Goal: Communication & Community: Connect with others

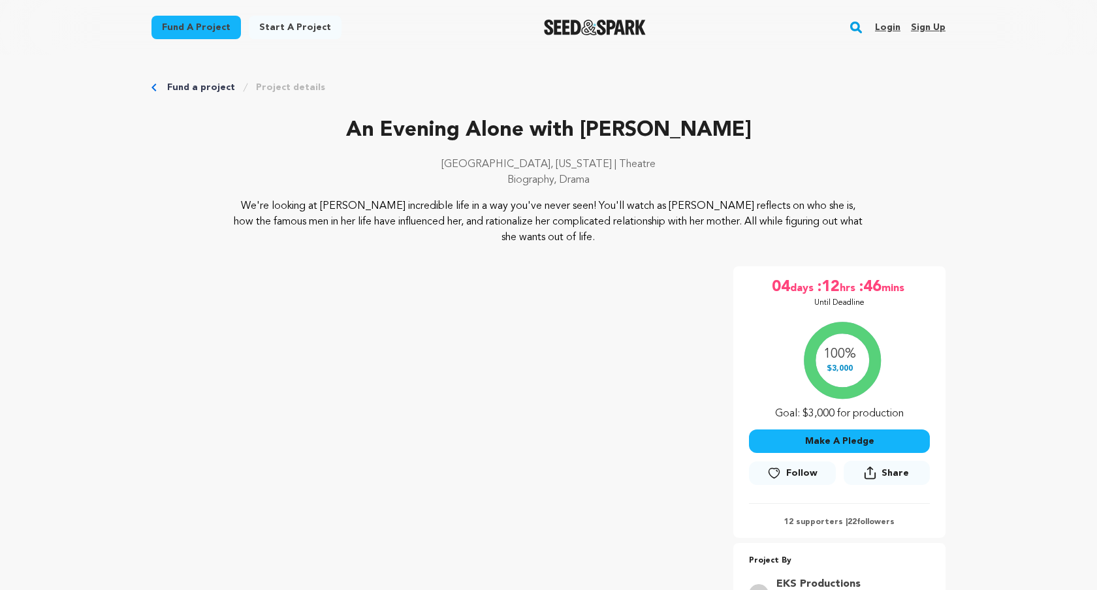
click at [883, 25] on link "Login" at bounding box center [887, 27] width 25 height 21
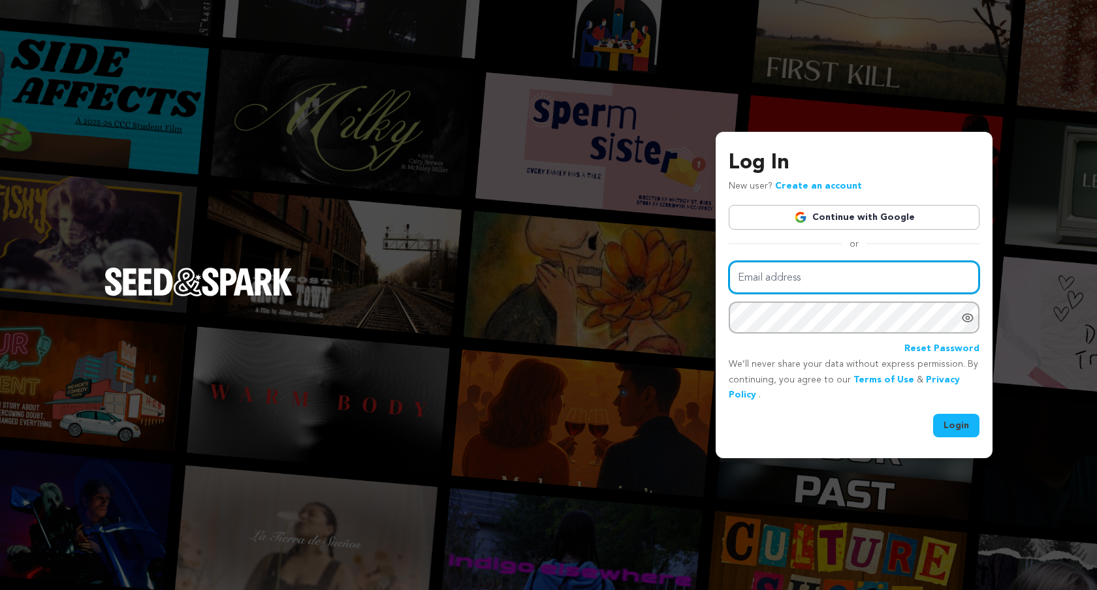
type input "juliet.lynn.johnson@gmail.com"
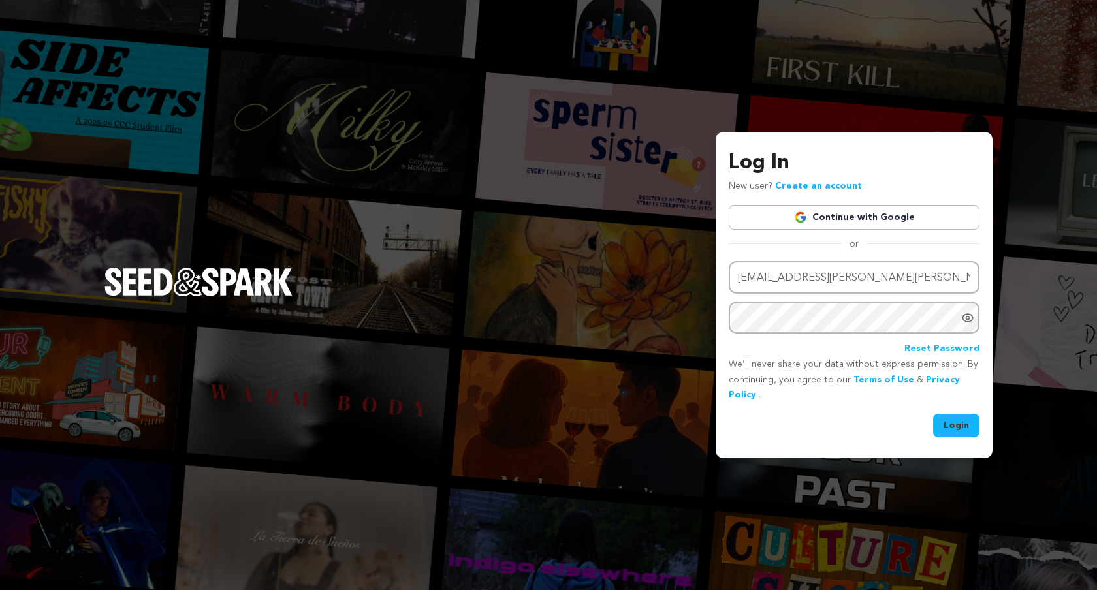
click at [959, 419] on button "Login" at bounding box center [956, 426] width 46 height 24
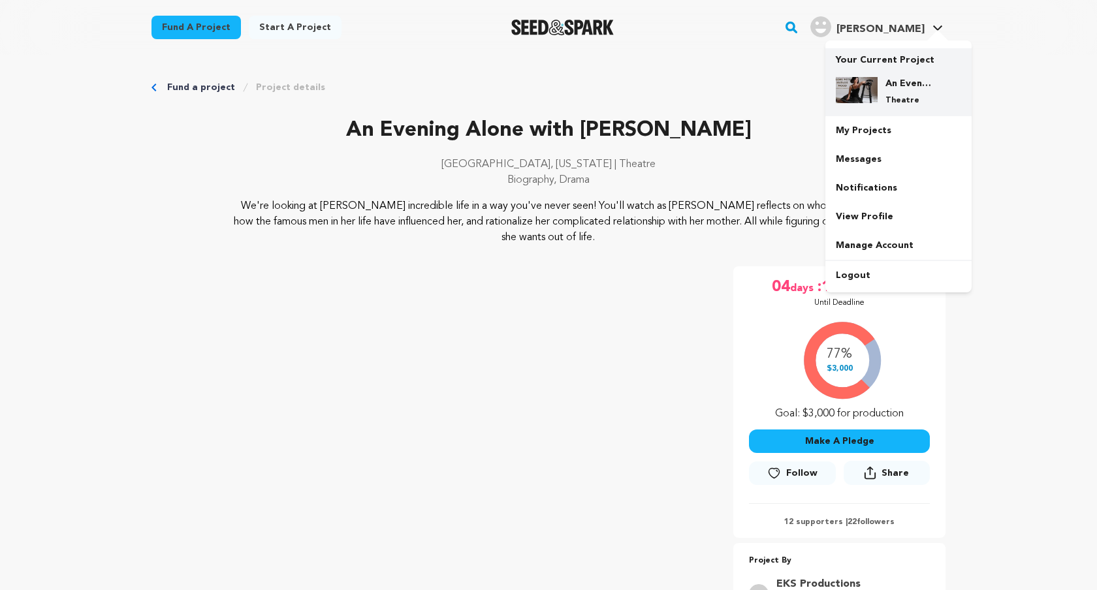
click at [892, 89] on h4 "An Evening Alone with [PERSON_NAME]" at bounding box center [909, 83] width 47 height 13
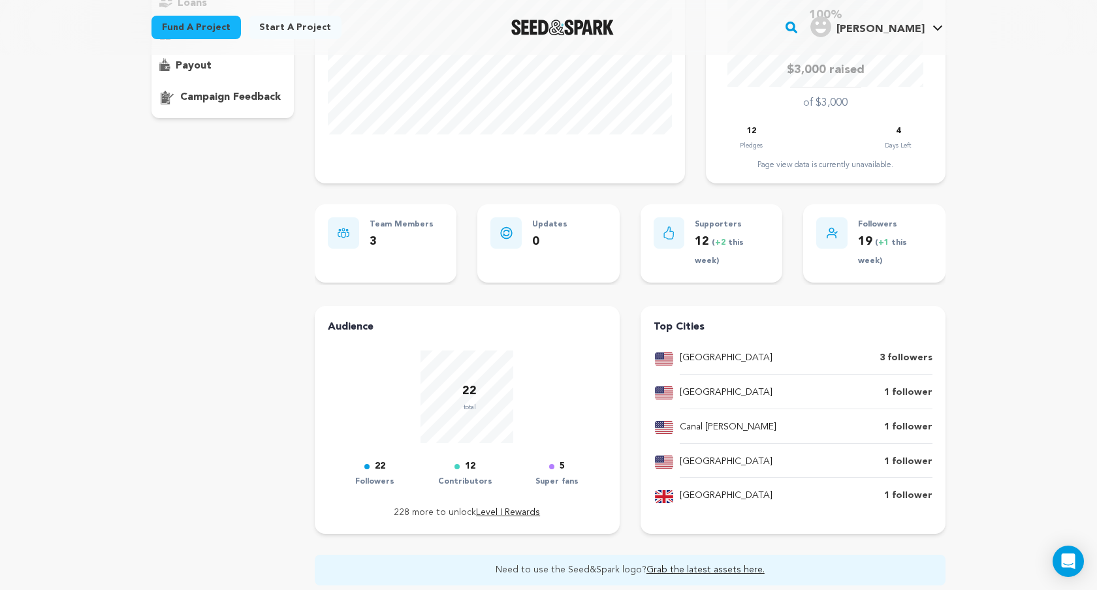
scroll to position [273, 0]
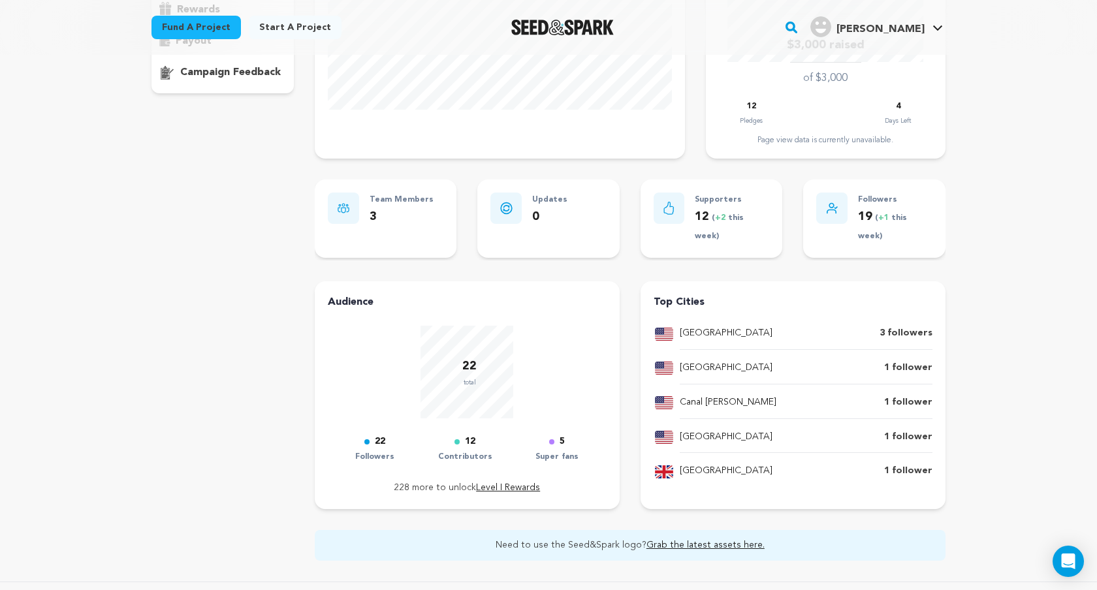
click at [561, 454] on p "Super fans" at bounding box center [557, 457] width 43 height 15
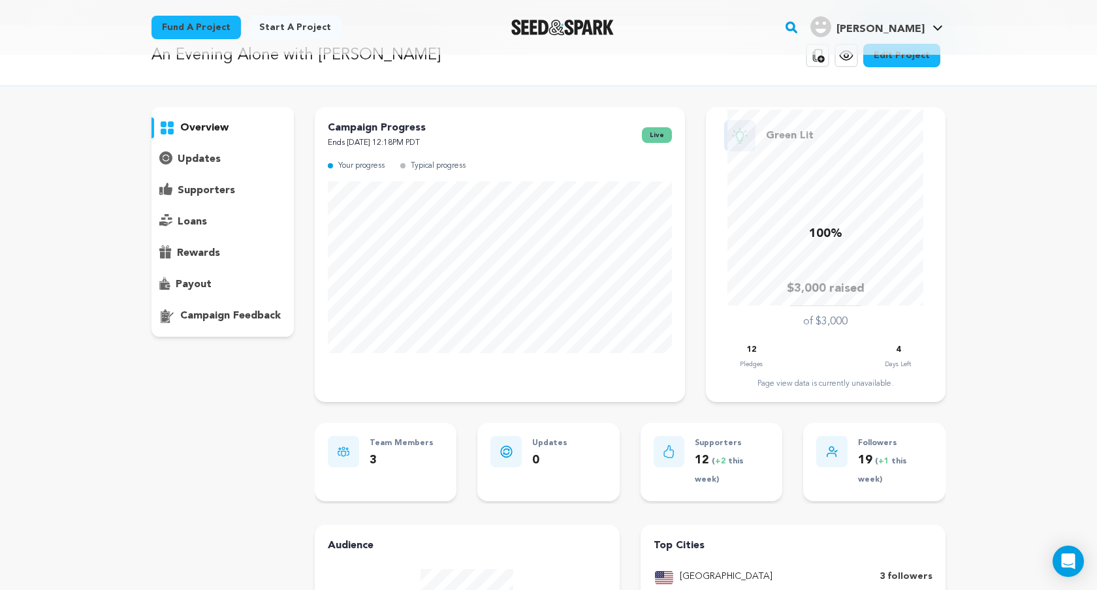
scroll to position [0, 0]
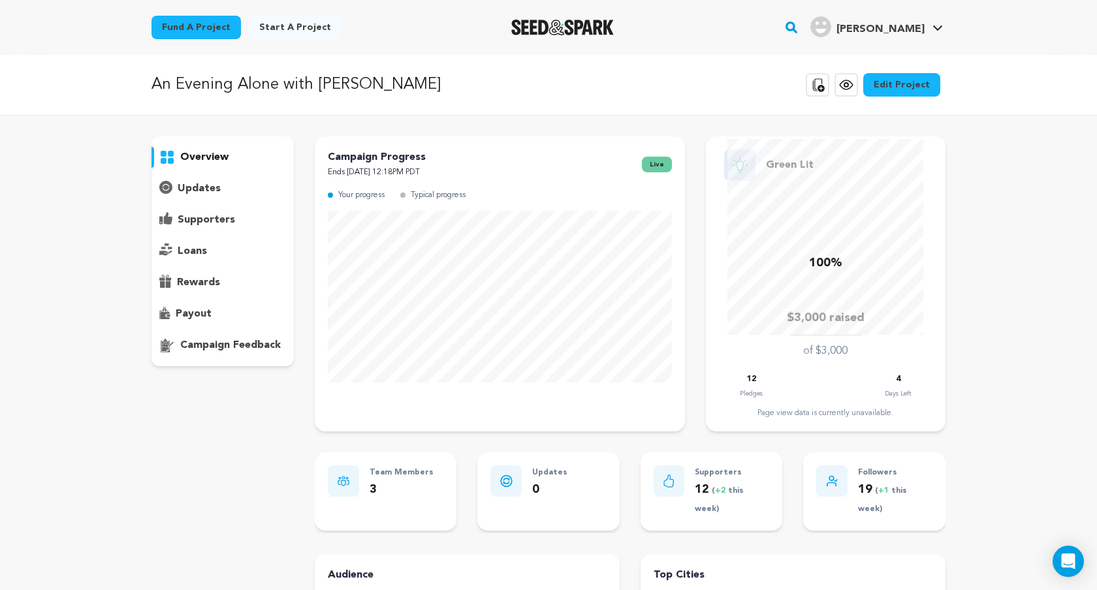
click at [202, 224] on p "supporters" at bounding box center [206, 220] width 57 height 16
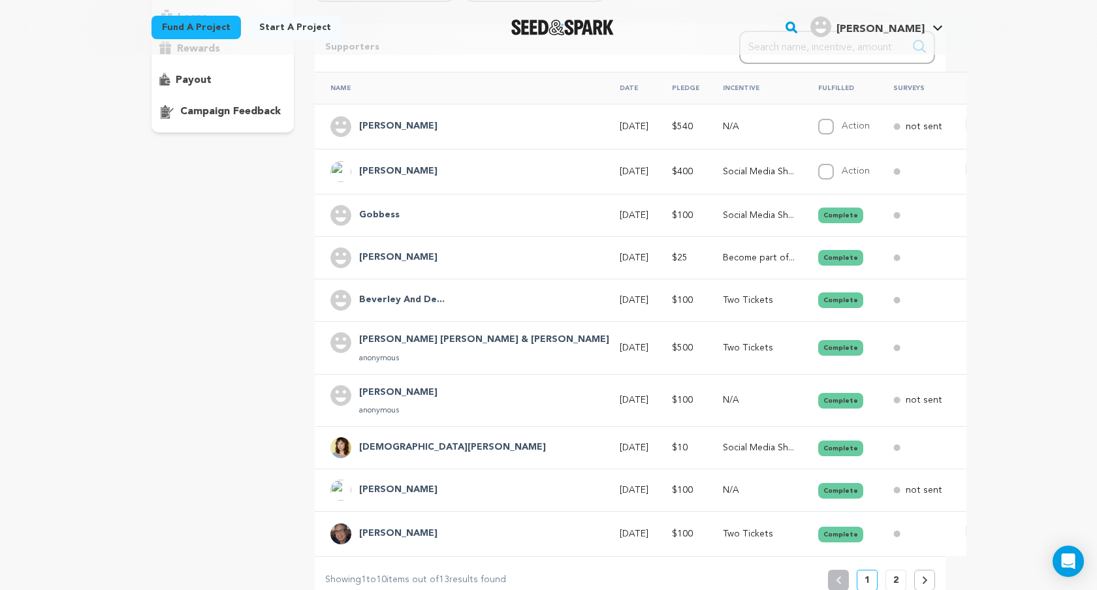
scroll to position [294, 0]
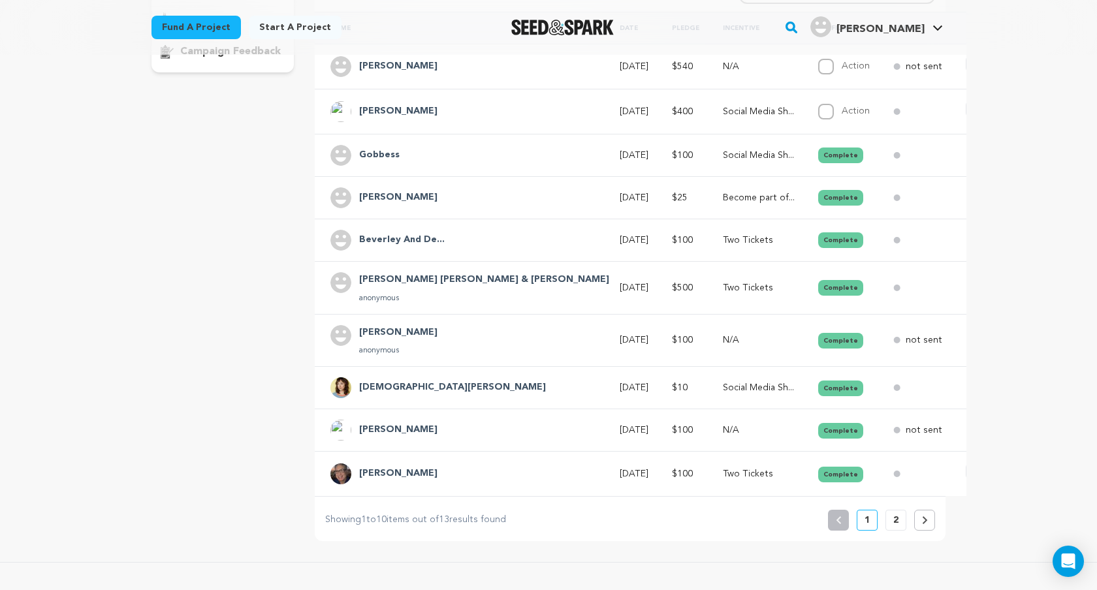
click at [898, 519] on p "2" at bounding box center [895, 520] width 5 height 13
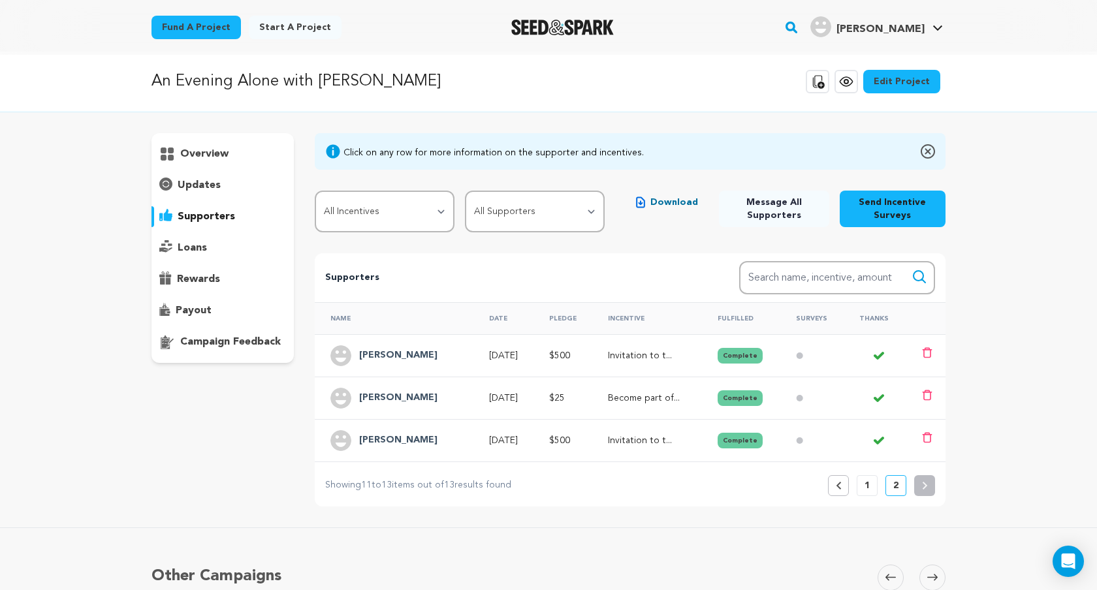
scroll to position [0, 0]
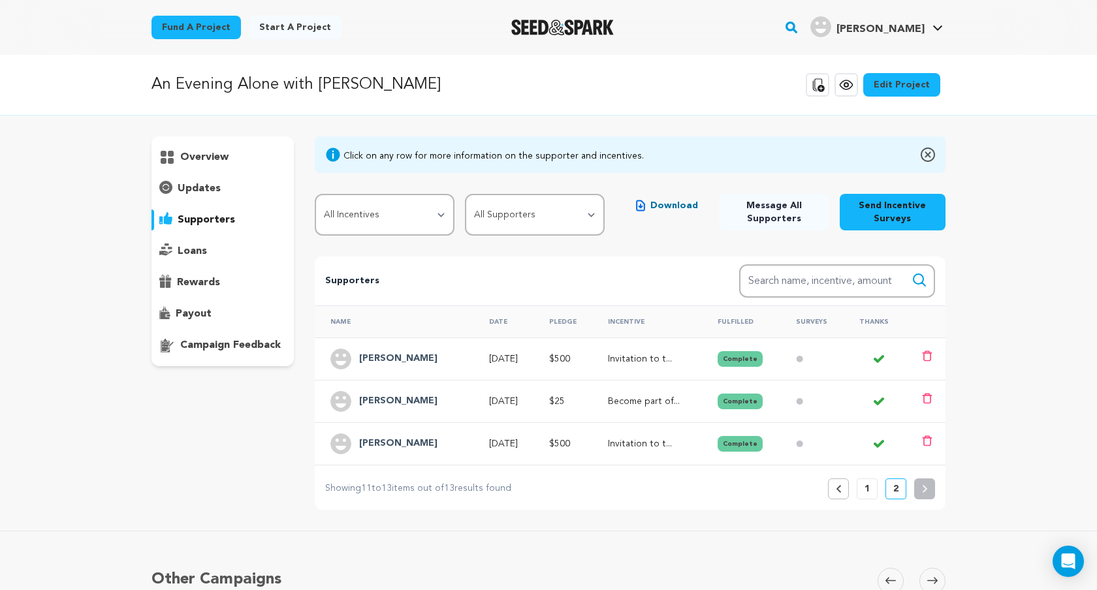
click at [863, 491] on button "1" at bounding box center [867, 489] width 21 height 21
